Goal: Information Seeking & Learning: Learn about a topic

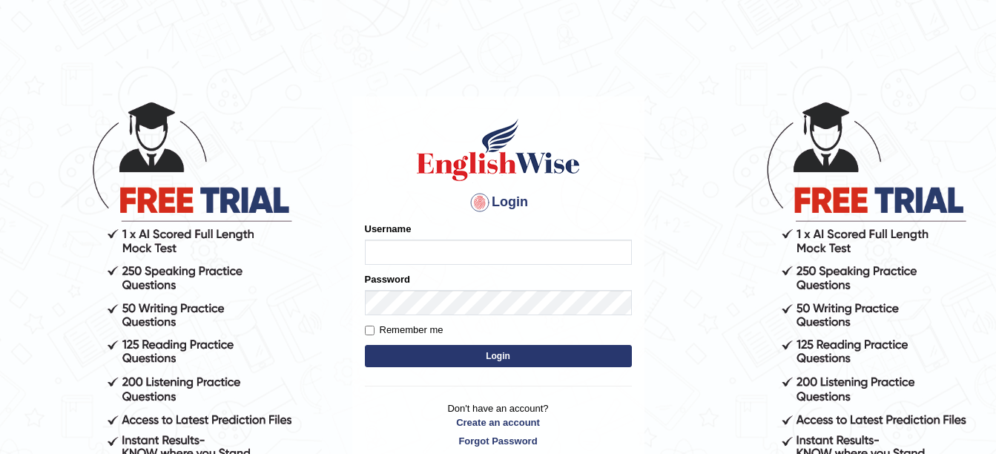
type input "amitpandey_parramatta"
click at [475, 356] on button "Login" at bounding box center [498, 356] width 267 height 22
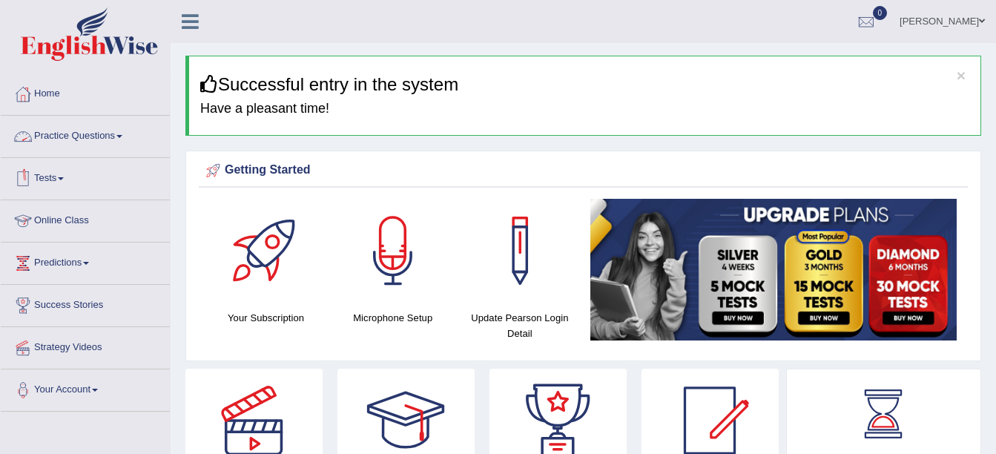
click at [124, 131] on link "Practice Questions" at bounding box center [85, 134] width 169 height 37
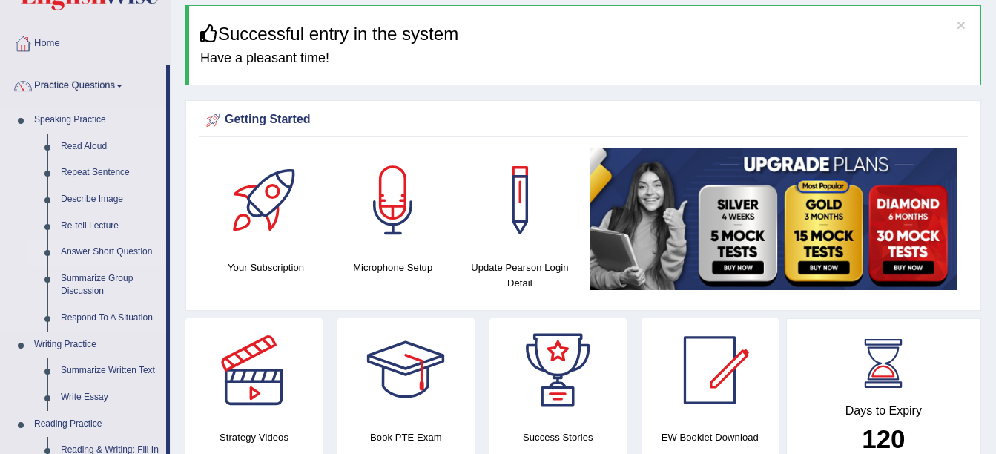
scroll to position [51, 0]
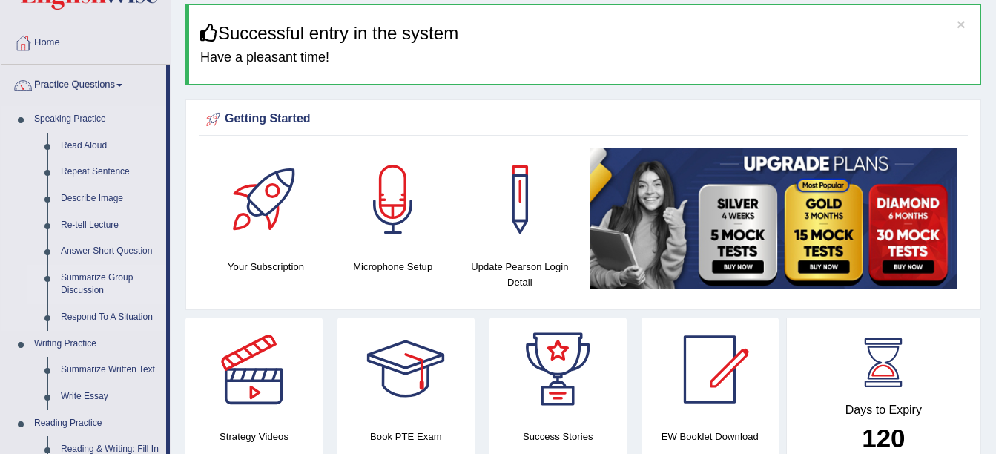
click at [100, 280] on link "Summarize Group Discussion" at bounding box center [110, 284] width 112 height 39
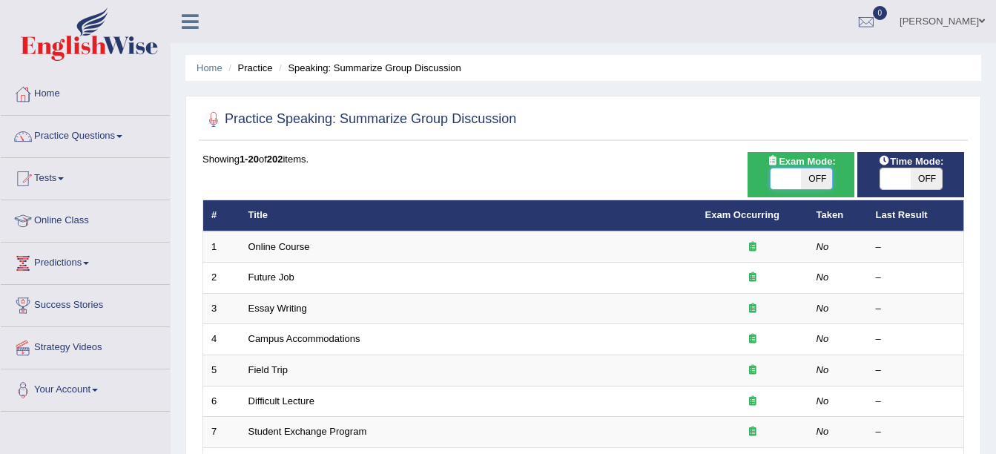
click at [796, 176] on span at bounding box center [786, 178] width 31 height 21
checkbox input "true"
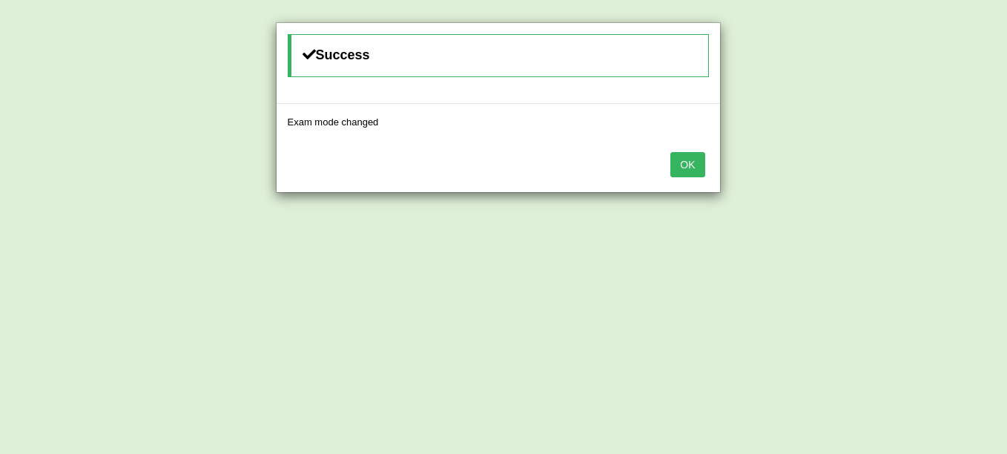
click at [693, 171] on button "OK" at bounding box center [687, 164] width 34 height 25
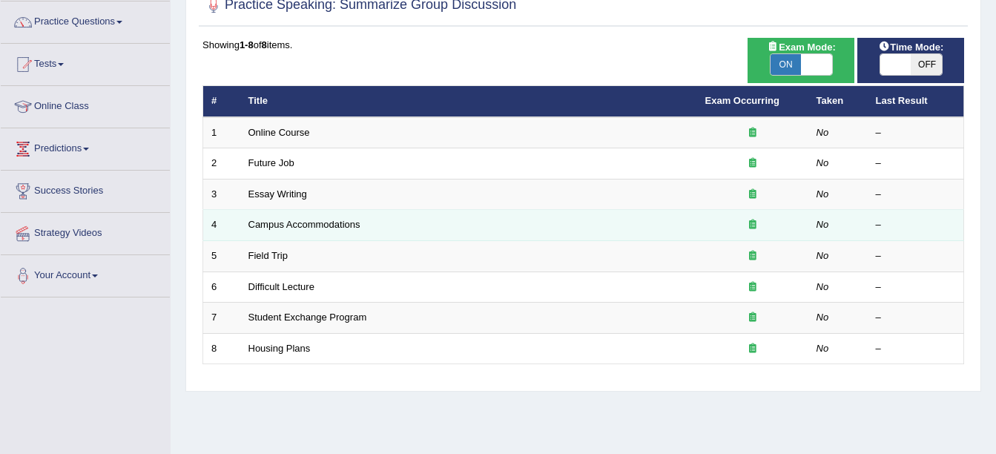
scroll to position [113, 0]
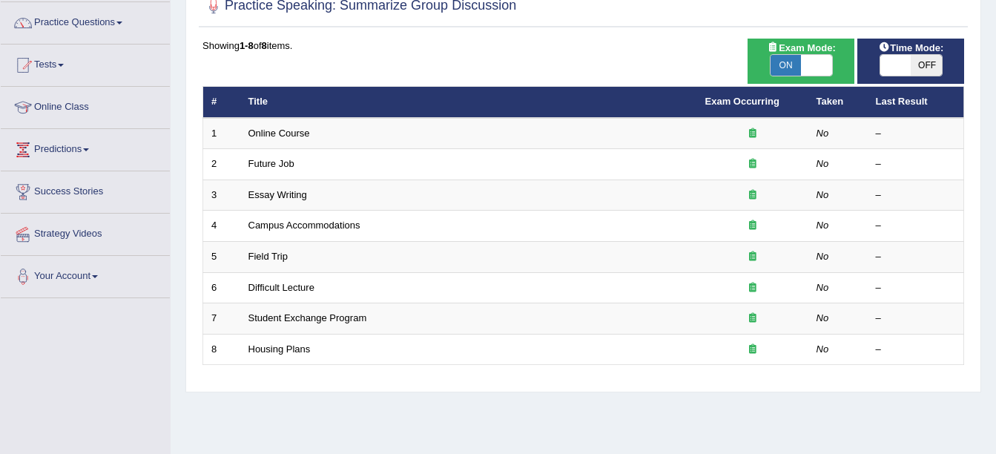
click at [789, 71] on span "ON" at bounding box center [786, 65] width 31 height 21
checkbox input "false"
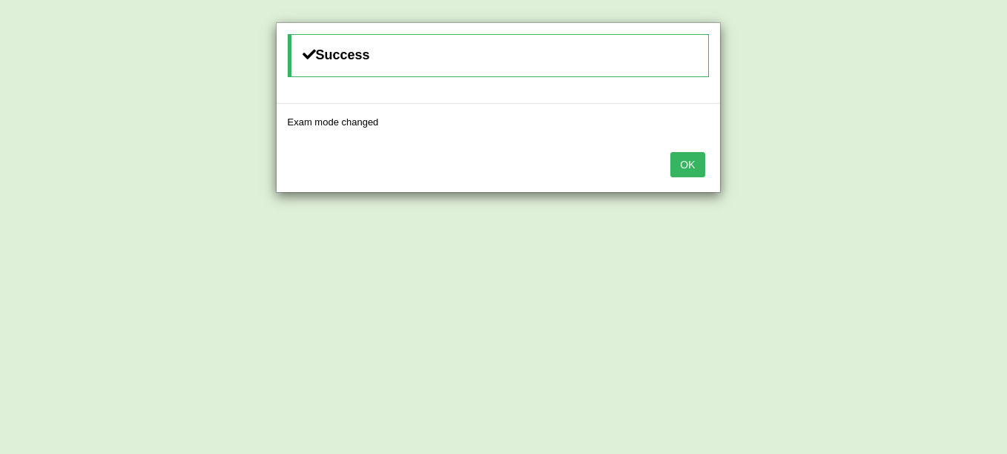
click at [697, 152] on button "OK" at bounding box center [687, 164] width 34 height 25
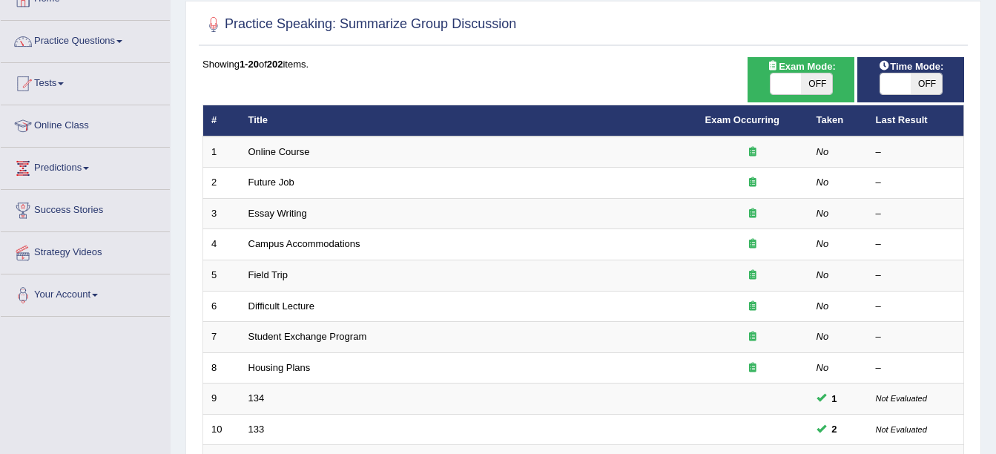
scroll to position [87, 0]
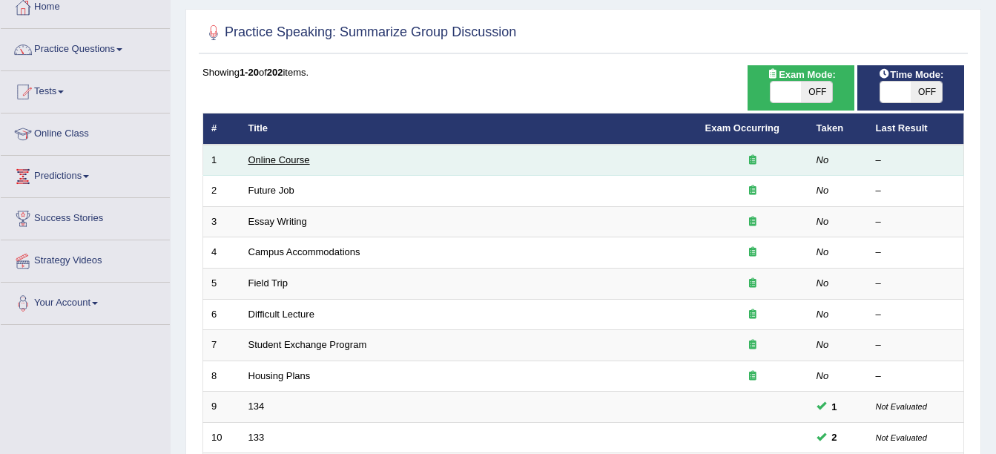
click at [274, 161] on link "Online Course" at bounding box center [279, 159] width 62 height 11
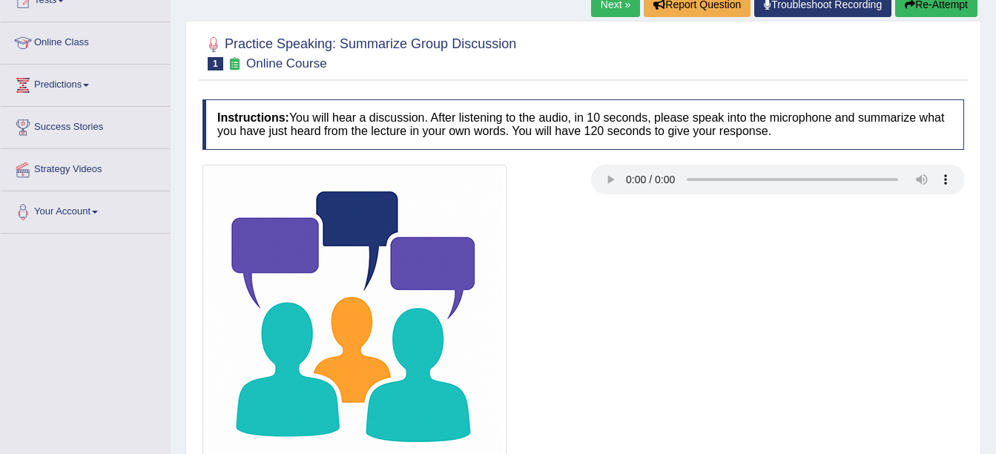
scroll to position [325, 0]
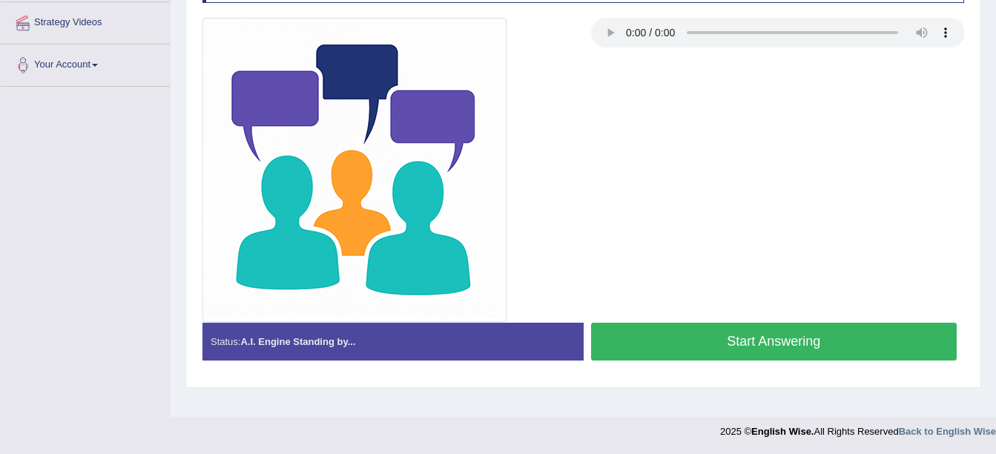
click at [679, 340] on button "Start Answering" at bounding box center [774, 342] width 366 height 38
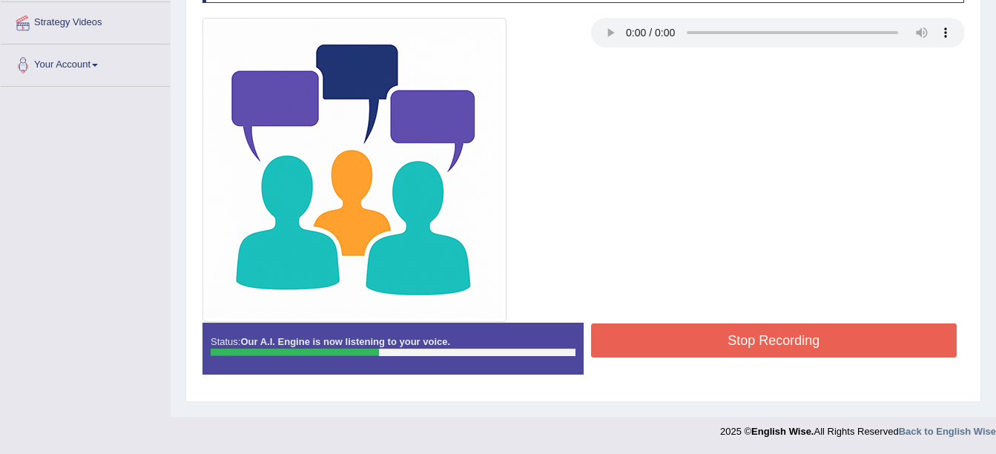
click at [679, 340] on button "Stop Recording" at bounding box center [774, 340] width 366 height 34
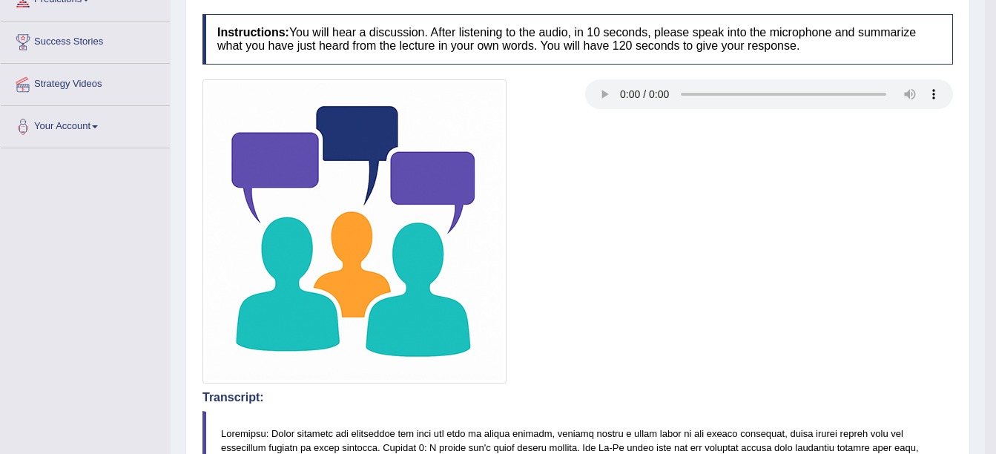
scroll to position [0, 0]
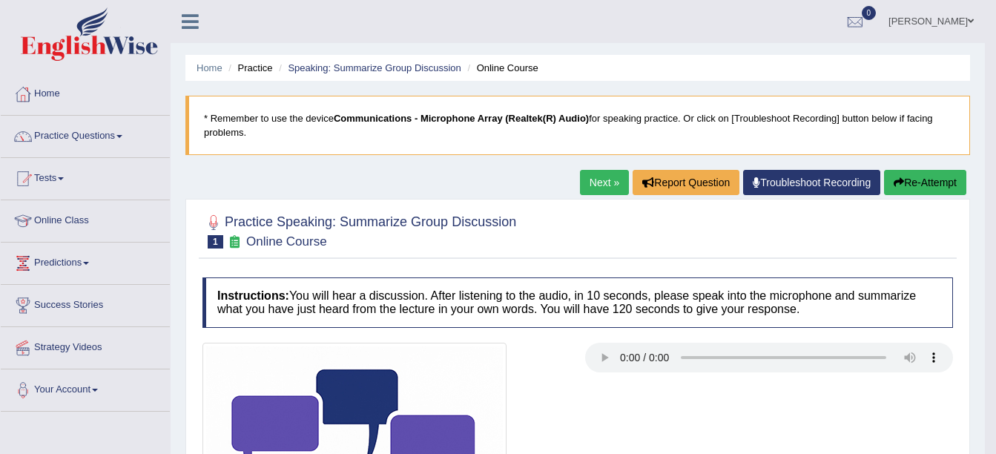
click at [913, 172] on button "Re-Attempt" at bounding box center [925, 182] width 82 height 25
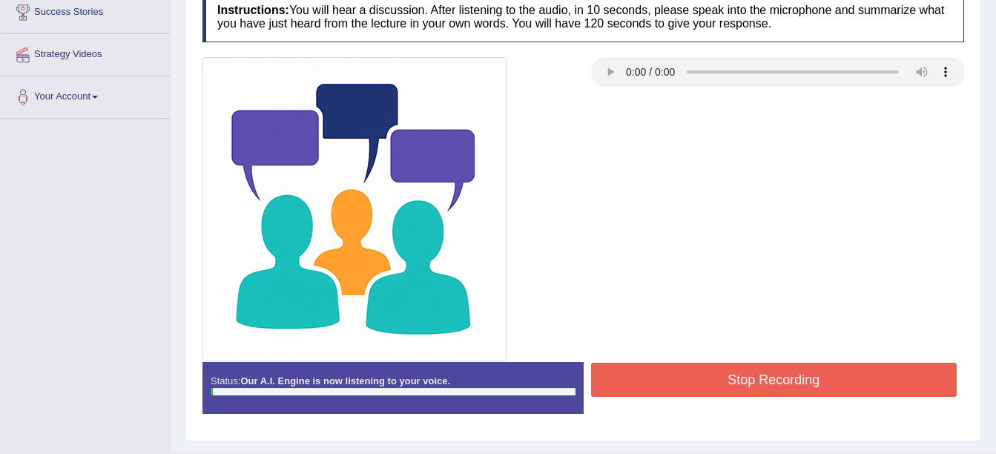
scroll to position [293, 0]
click at [749, 386] on button "Stop Recording" at bounding box center [774, 380] width 366 height 34
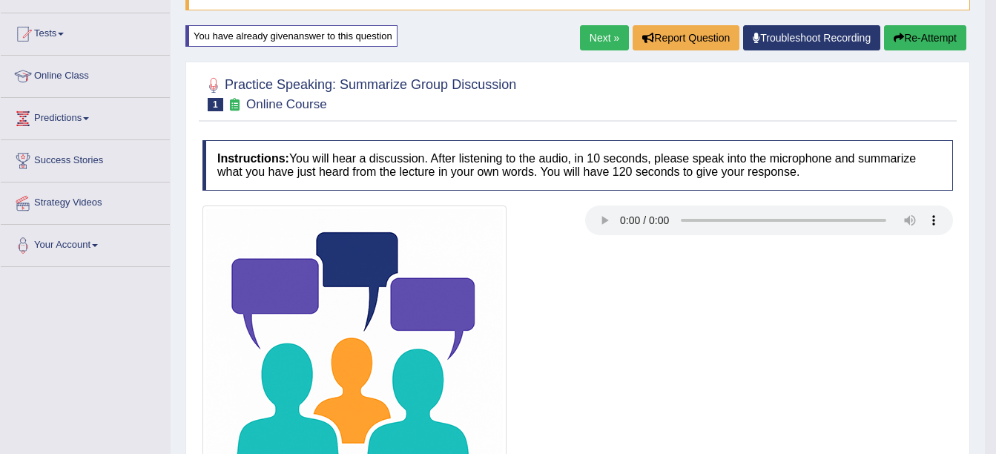
scroll to position [0, 0]
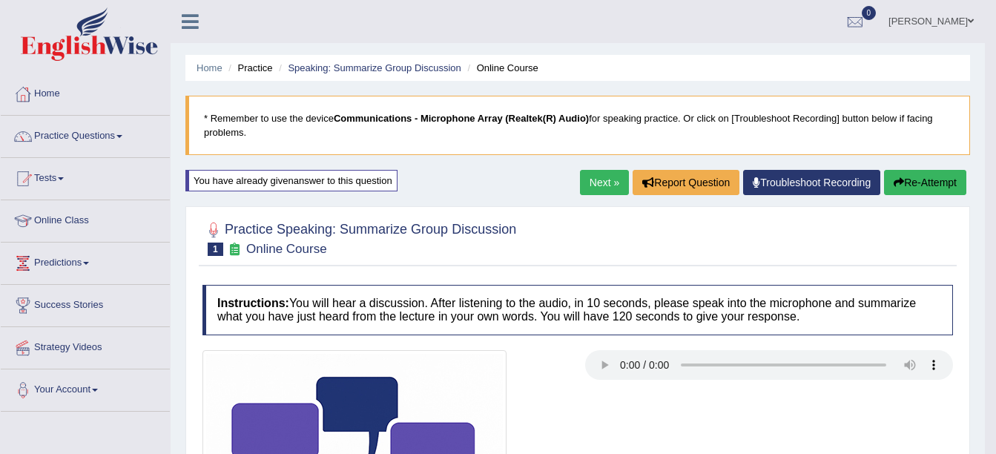
click at [606, 187] on link "Next »" at bounding box center [604, 182] width 49 height 25
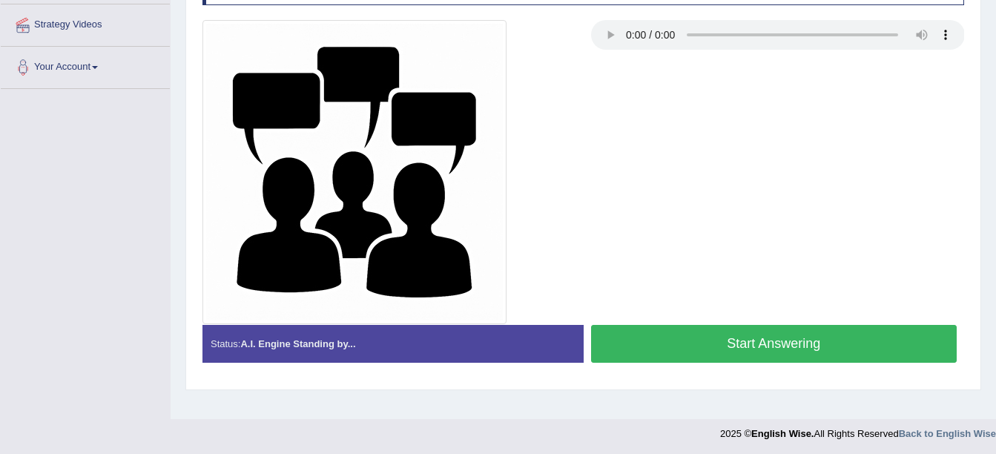
scroll to position [323, 0]
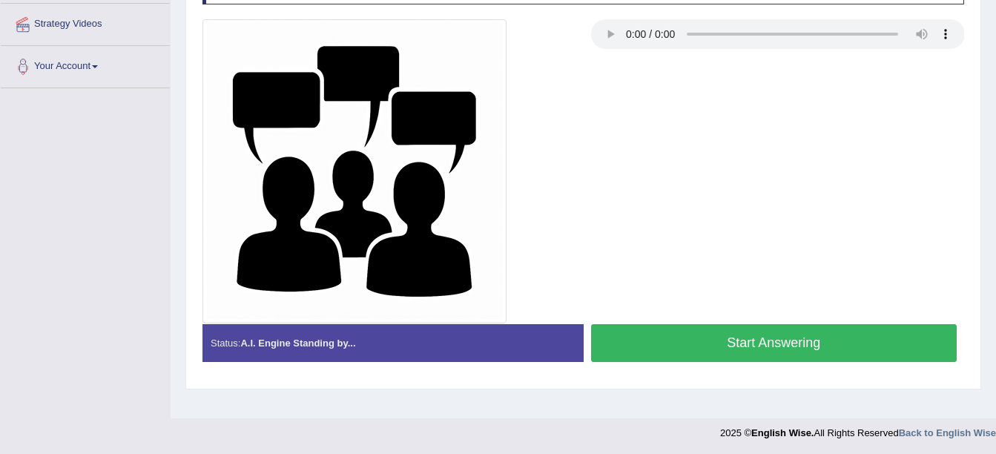
click at [628, 331] on button "Start Answering" at bounding box center [774, 343] width 366 height 38
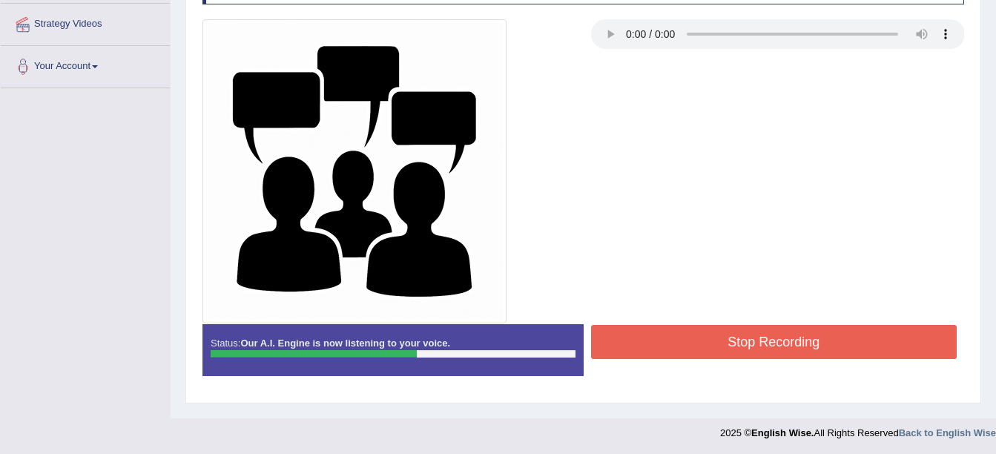
click at [621, 291] on div at bounding box center [583, 171] width 776 height 304
click at [662, 331] on button "Stop Recording" at bounding box center [774, 342] width 366 height 34
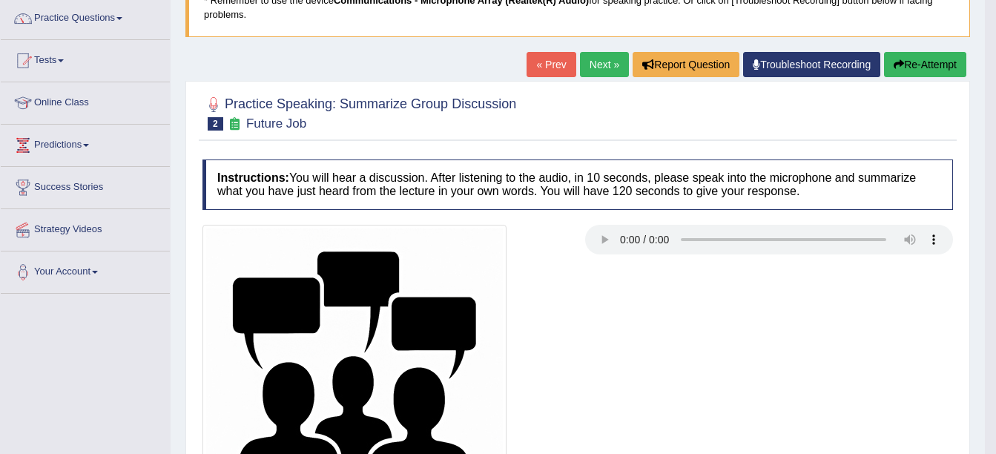
scroll to position [119, 0]
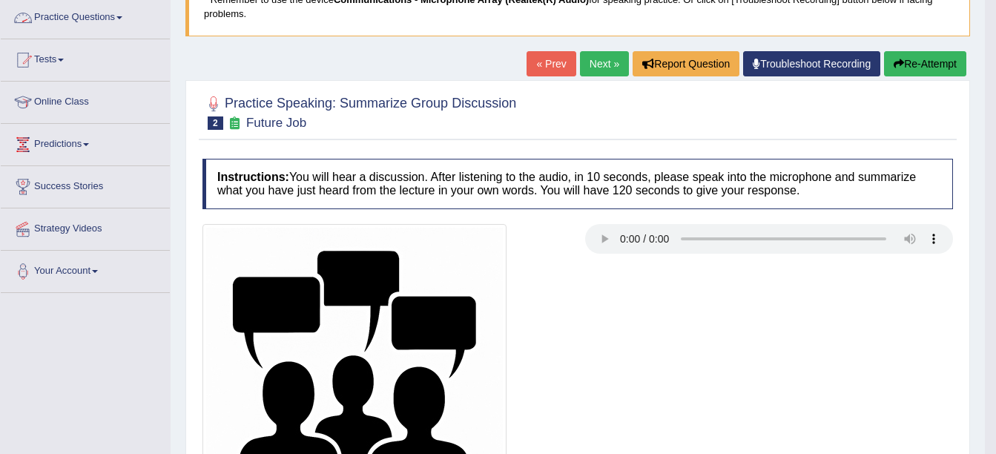
click at [123, 14] on link "Practice Questions" at bounding box center [85, 15] width 169 height 37
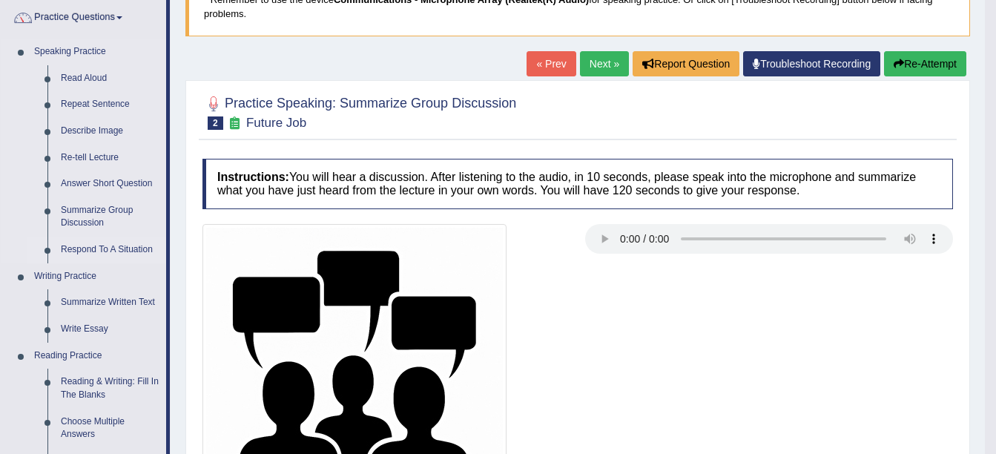
click at [101, 245] on link "Respond To A Situation" at bounding box center [110, 250] width 112 height 27
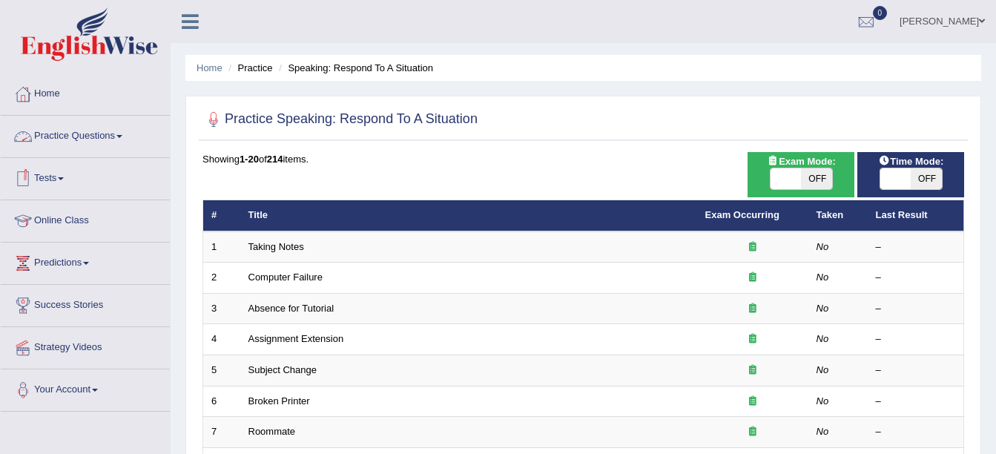
click at [120, 131] on link "Practice Questions" at bounding box center [85, 134] width 169 height 37
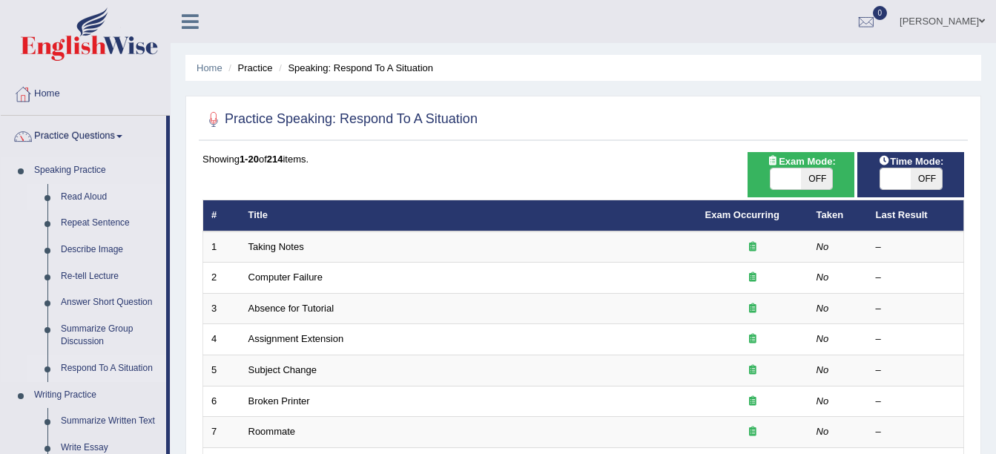
scroll to position [16, 0]
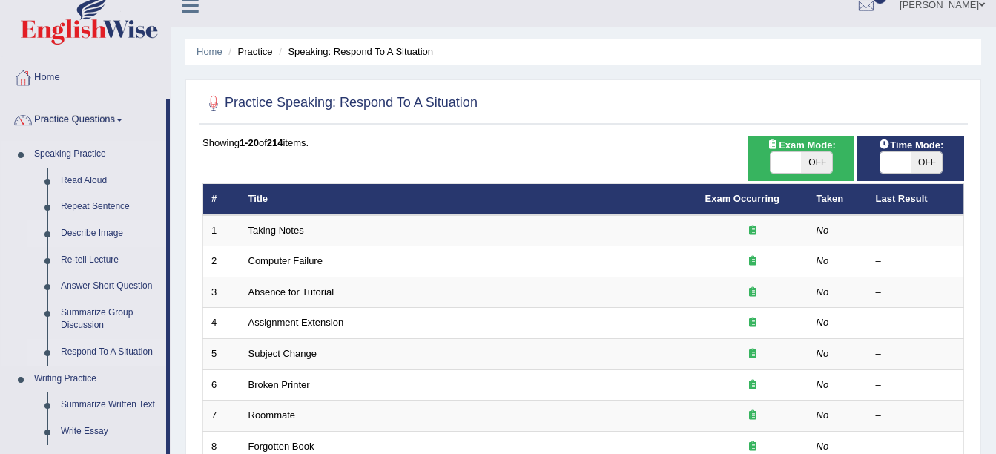
click at [95, 226] on link "Describe Image" at bounding box center [110, 233] width 112 height 27
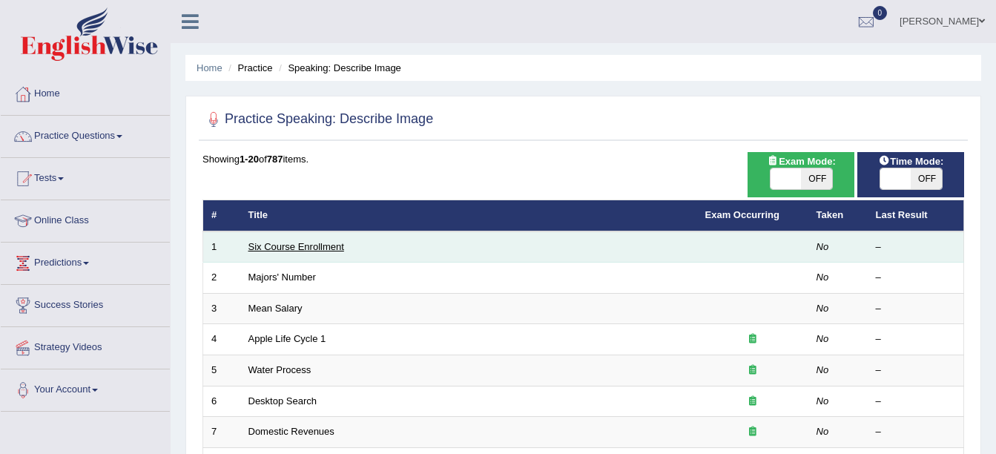
click at [292, 246] on link "Six Course Enrollment" at bounding box center [296, 246] width 96 height 11
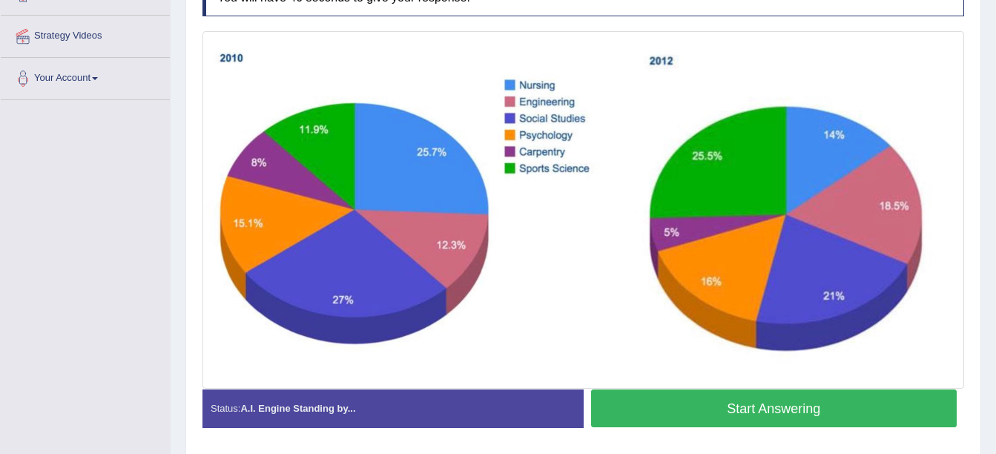
scroll to position [312, 0]
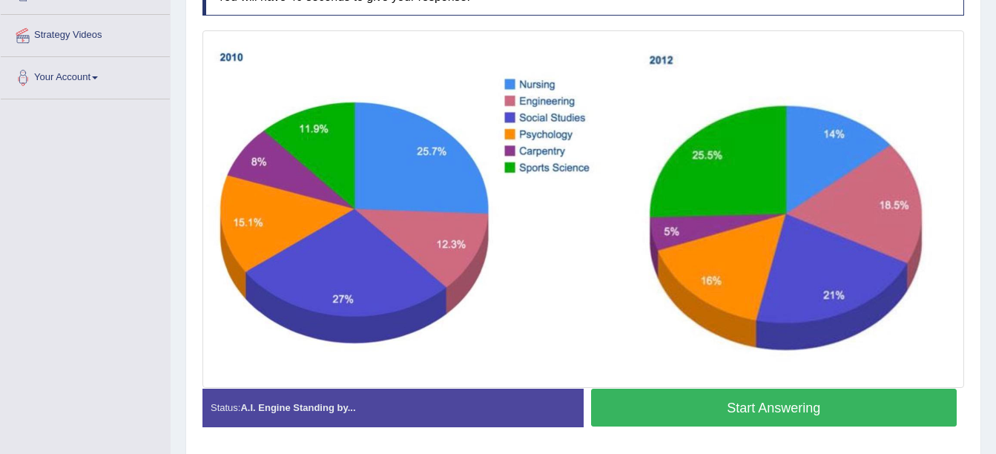
click at [675, 407] on button "Start Answering" at bounding box center [774, 408] width 366 height 38
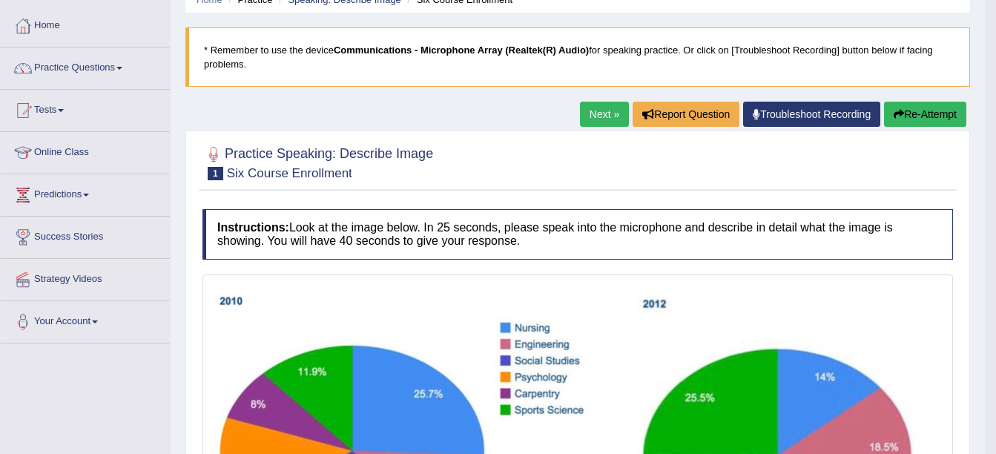
scroll to position [67, 0]
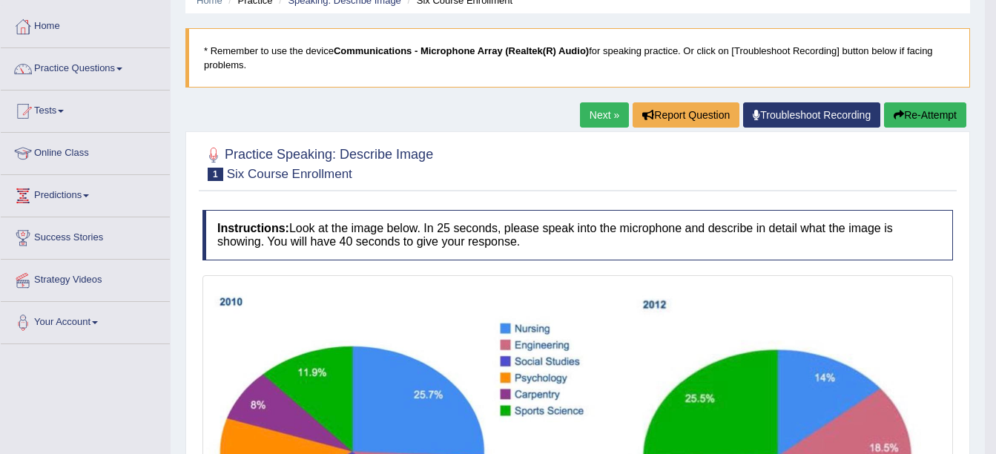
click at [603, 114] on link "Next »" at bounding box center [604, 114] width 49 height 25
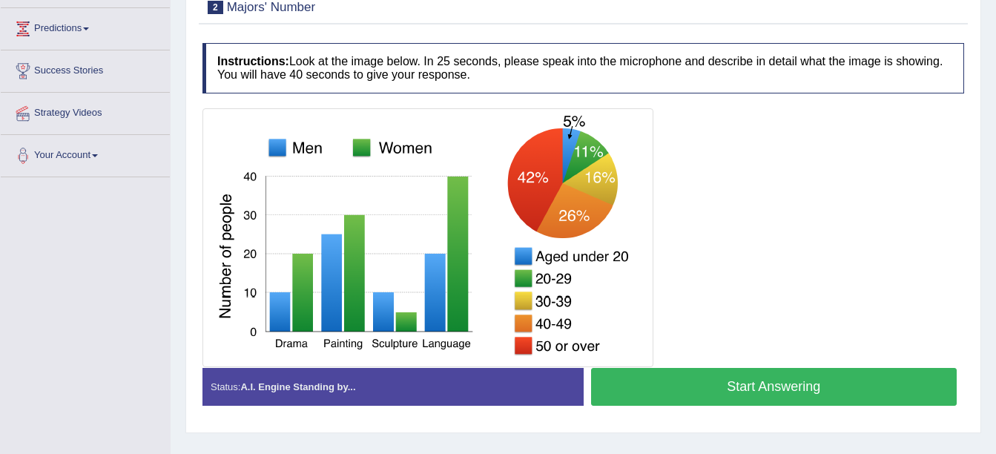
scroll to position [235, 0]
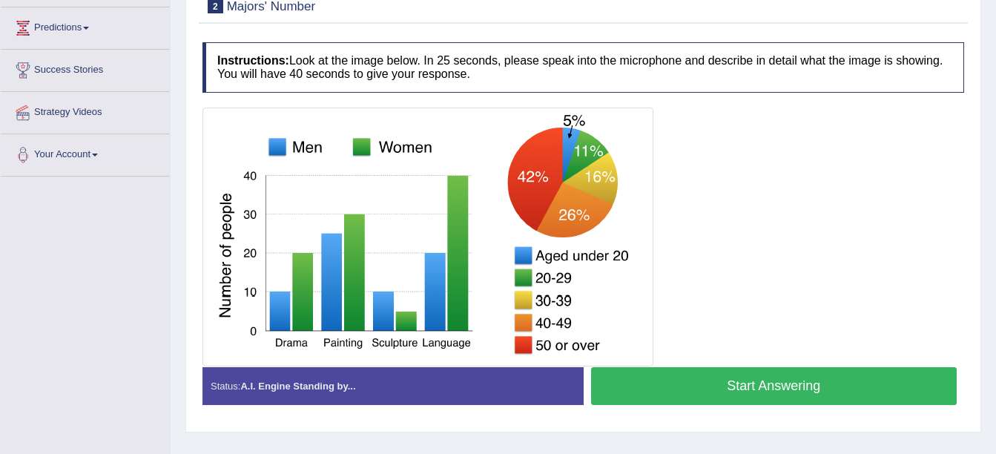
click at [673, 383] on button "Start Answering" at bounding box center [774, 386] width 366 height 38
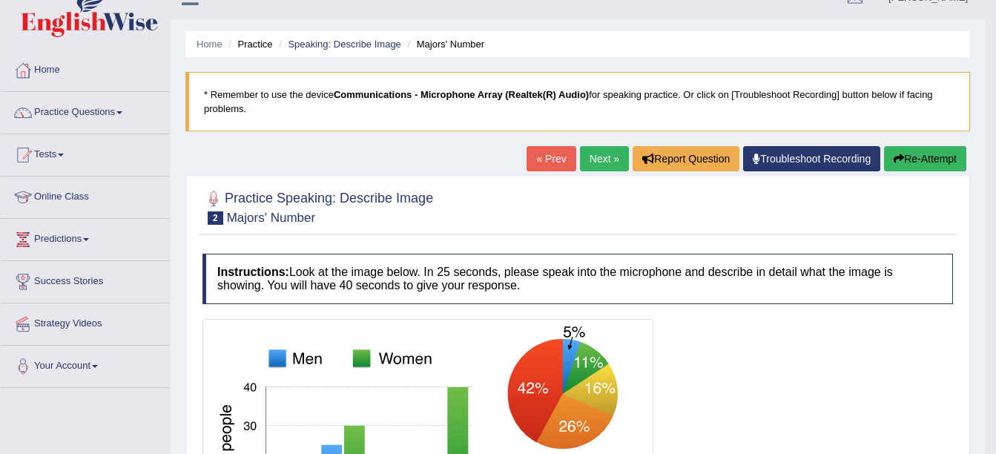
scroll to position [0, 0]
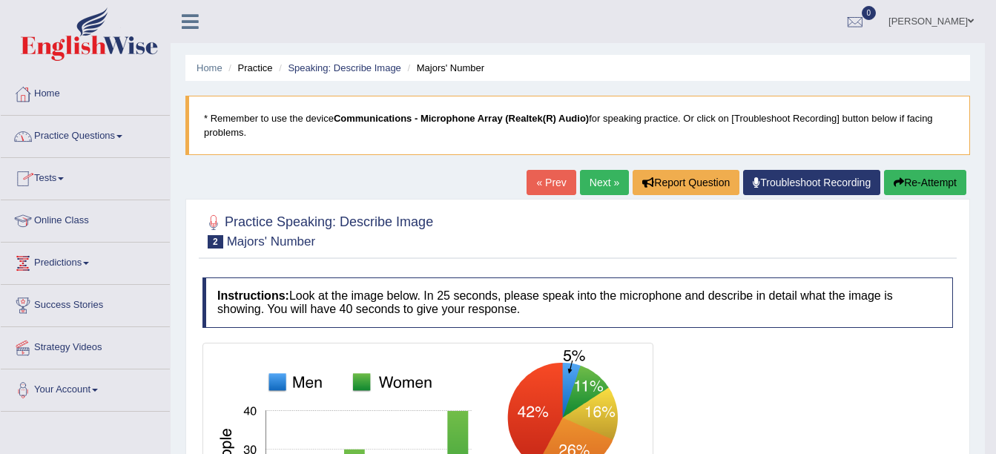
click at [128, 136] on link "Practice Questions" at bounding box center [85, 134] width 169 height 37
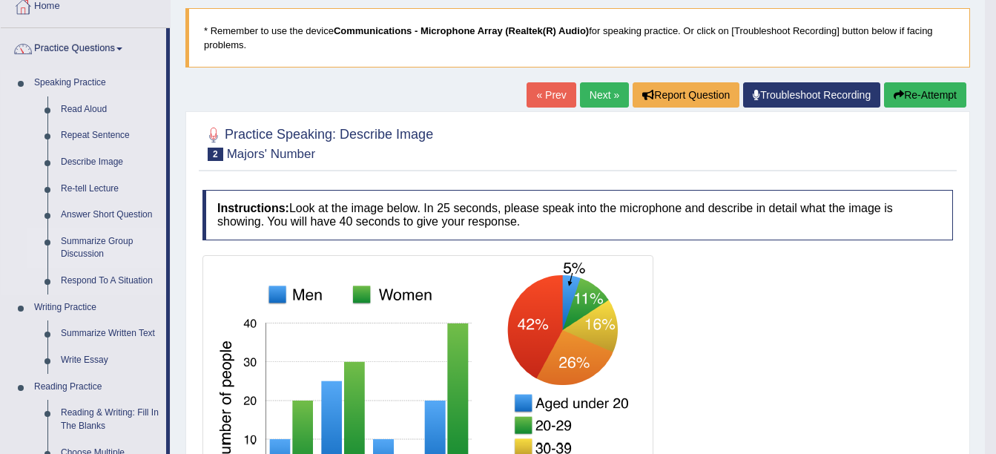
scroll to position [94, 0]
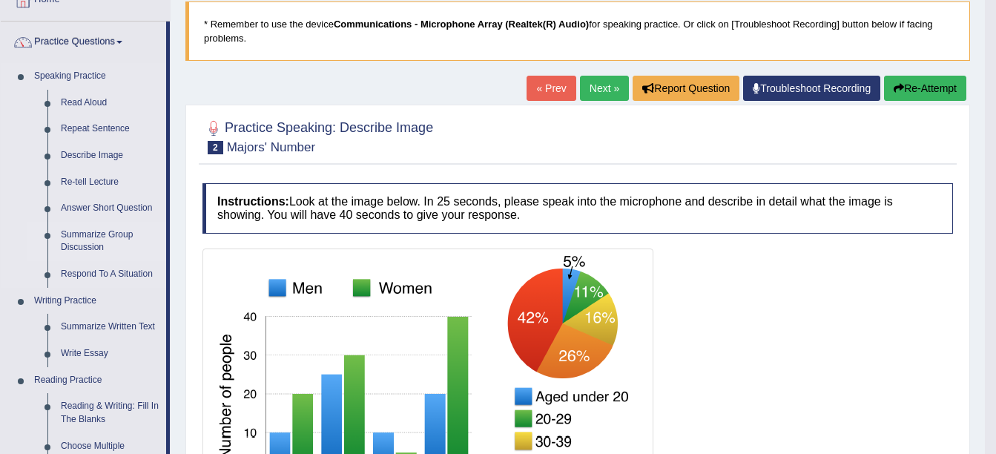
click at [81, 238] on link "Summarize Group Discussion" at bounding box center [110, 241] width 112 height 39
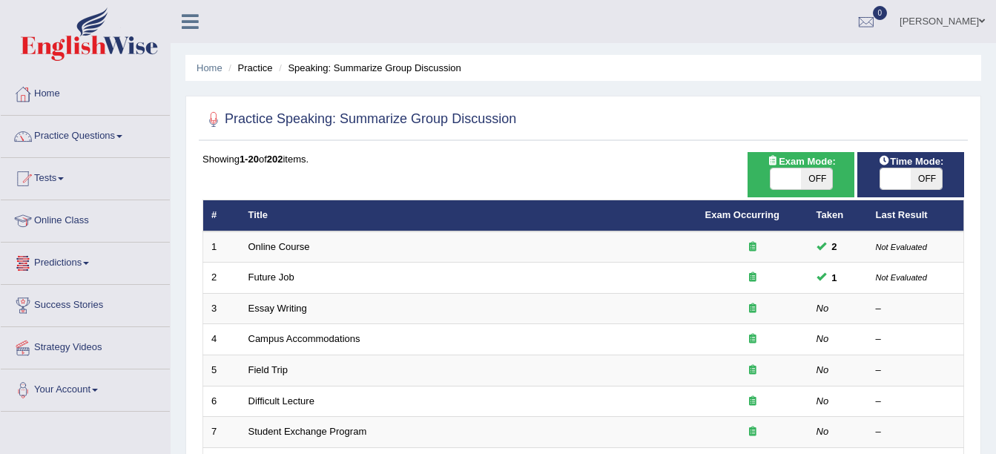
click at [288, 307] on link "Essay Writing" at bounding box center [277, 308] width 59 height 11
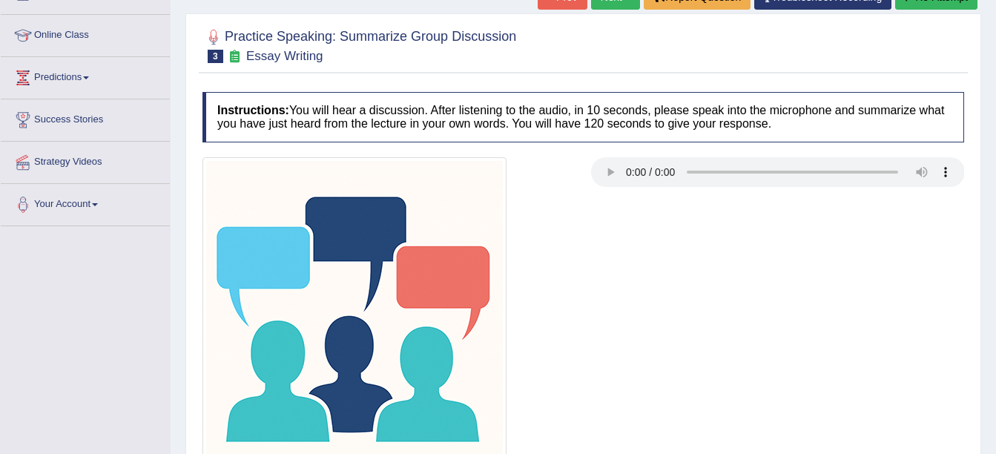
scroll to position [186, 0]
